Goal: Information Seeking & Learning: Learn about a topic

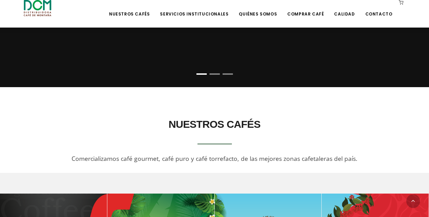
scroll to position [138, 0]
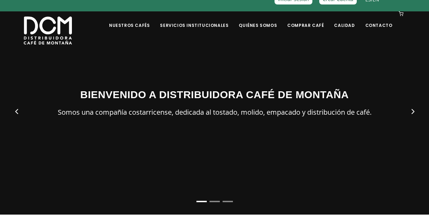
scroll to position [34, 0]
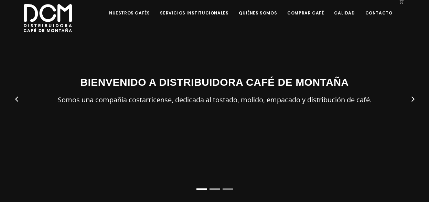
click at [214, 188] on li "Page dot 2" at bounding box center [214, 188] width 10 height 1
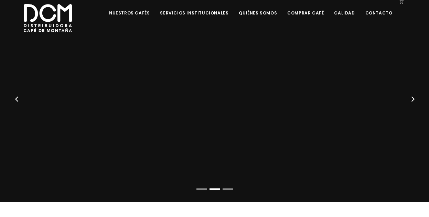
click at [200, 187] on div at bounding box center [214, 93] width 429 height 217
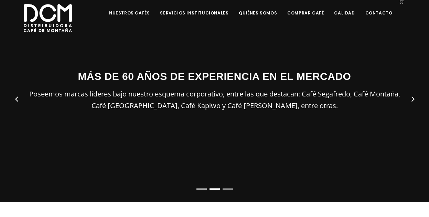
click at [201, 188] on li "Page dot 1" at bounding box center [201, 188] width 10 height 1
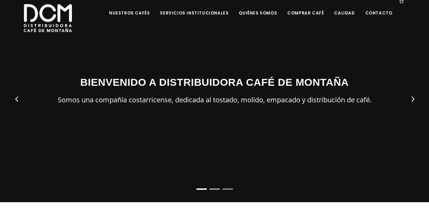
click at [215, 189] on li "Page dot 2" at bounding box center [214, 188] width 10 height 1
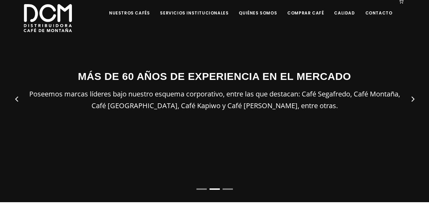
click at [227, 187] on div at bounding box center [214, 93] width 429 height 217
click at [227, 188] on li "Page dot 3" at bounding box center [228, 188] width 10 height 1
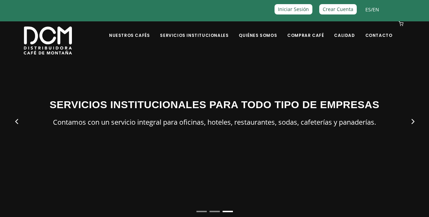
scroll to position [0, 0]
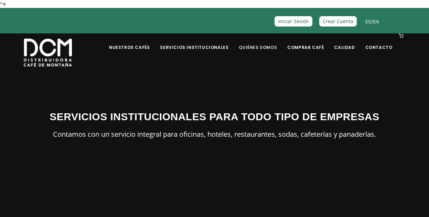
click at [271, 47] on link "Quiénes Somos" at bounding box center [258, 42] width 46 height 16
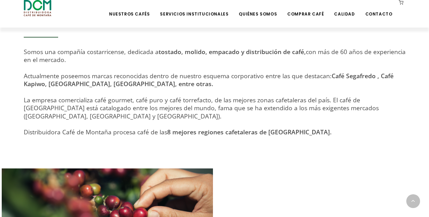
scroll to position [206, 0]
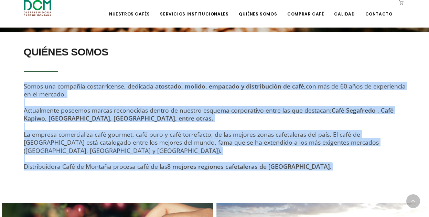
drag, startPoint x: 24, startPoint y: 85, endPoint x: 333, endPoint y: 164, distance: 319.3
click at [333, 164] on div "QUIÉNES SOMOS Somos una compañía costarricense, dedicada a tostado, molido, emp…" at bounding box center [215, 115] width 392 height 147
copy div "Somos una compañía costarricense, dedicada a tostado, molido, empacado y distri…"
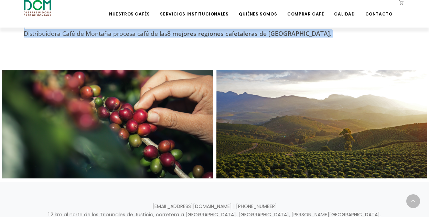
scroll to position [344, 0]
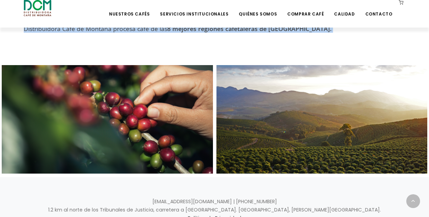
click at [126, 131] on div at bounding box center [107, 119] width 211 height 108
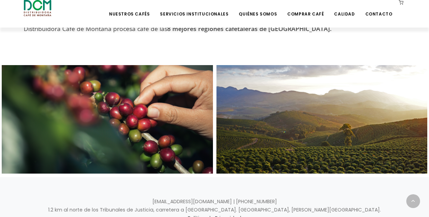
click at [127, 135] on div at bounding box center [107, 119] width 211 height 108
